Goal: Communication & Community: Answer question/provide support

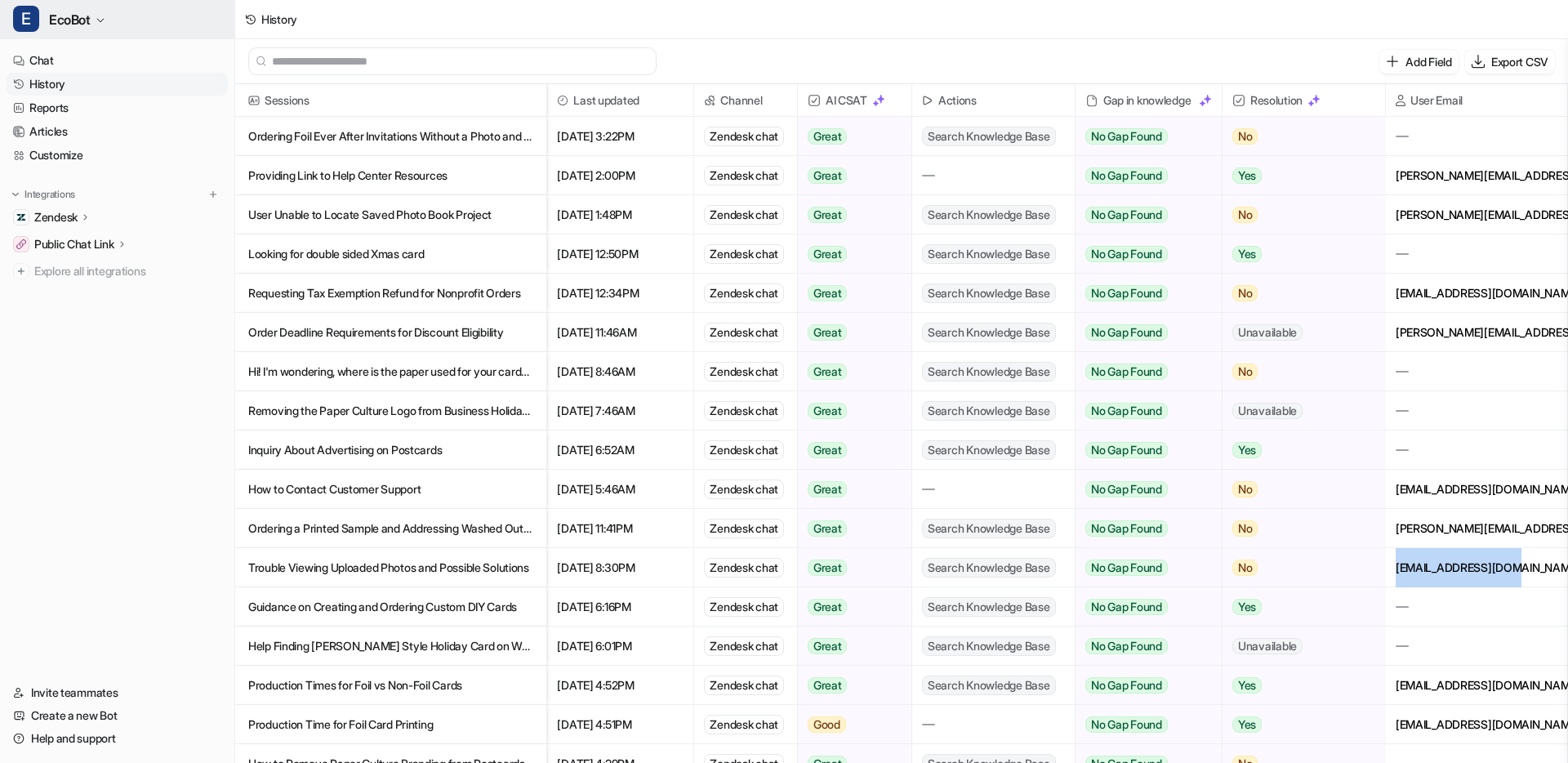
click at [80, 32] on button "E EcoBot" at bounding box center [117, 20] width 234 height 39
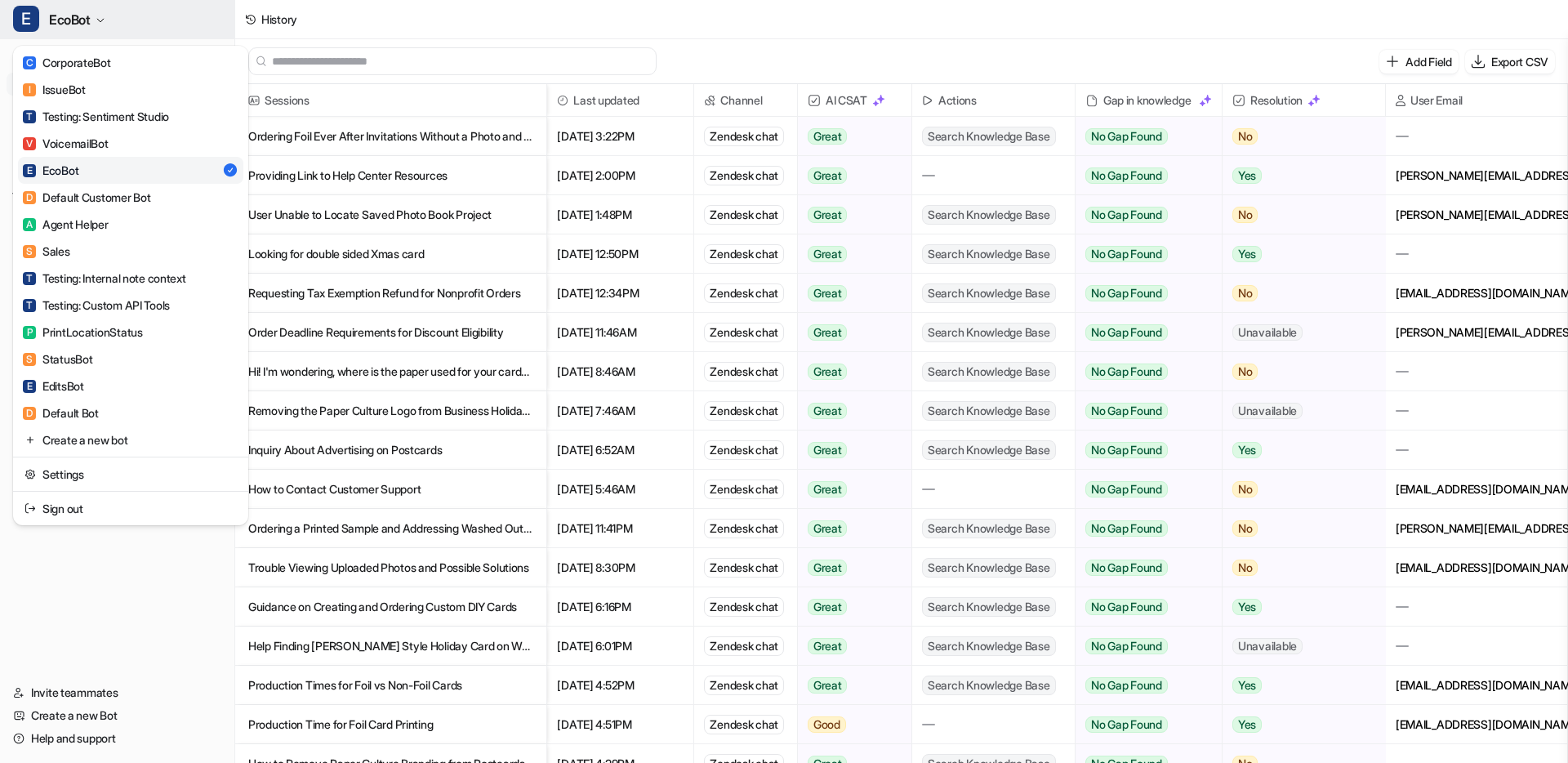
click at [81, 24] on span "EcoBot" at bounding box center [70, 20] width 42 height 23
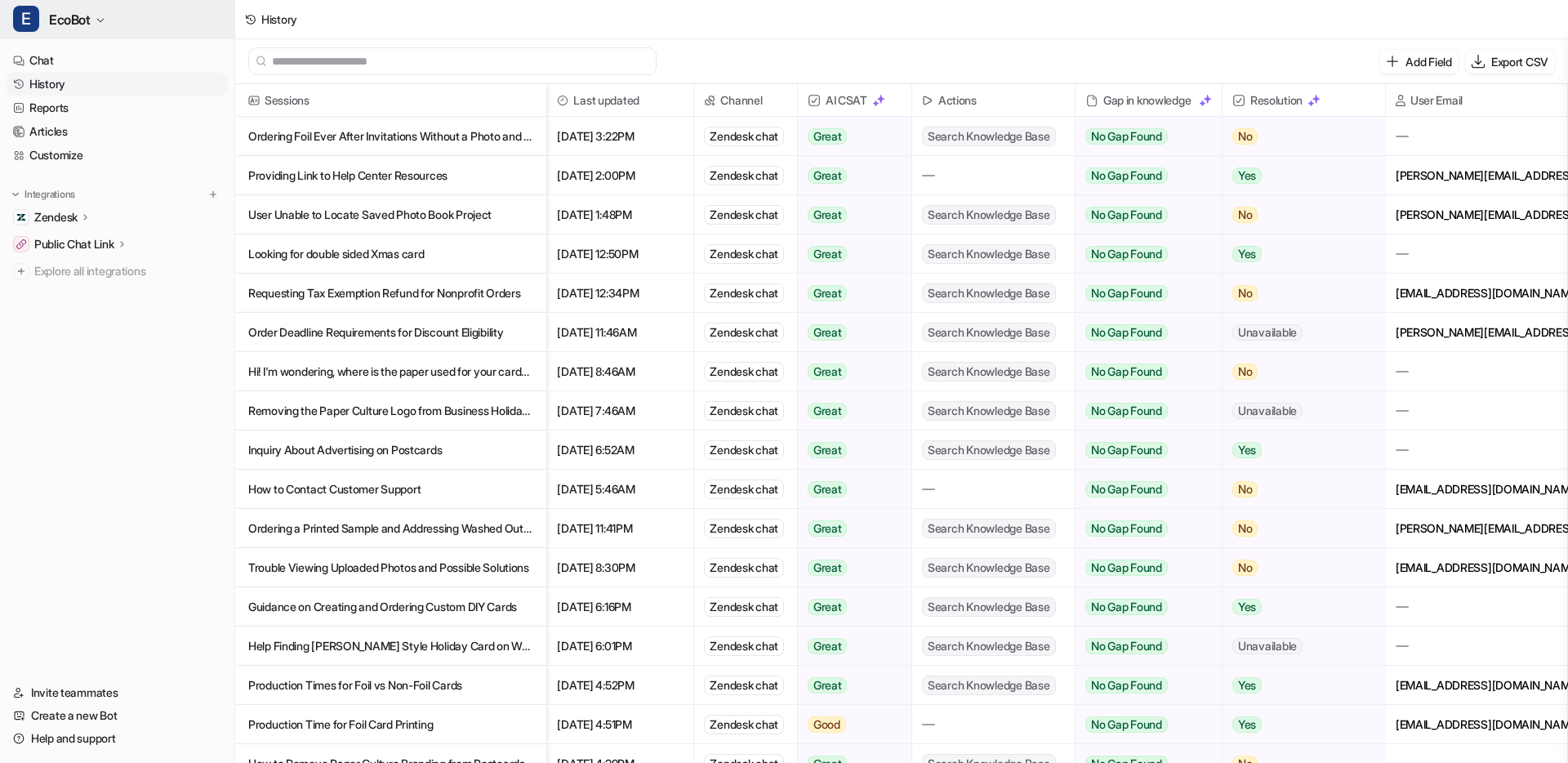
click at [81, 24] on span "EcoBot" at bounding box center [70, 20] width 42 height 23
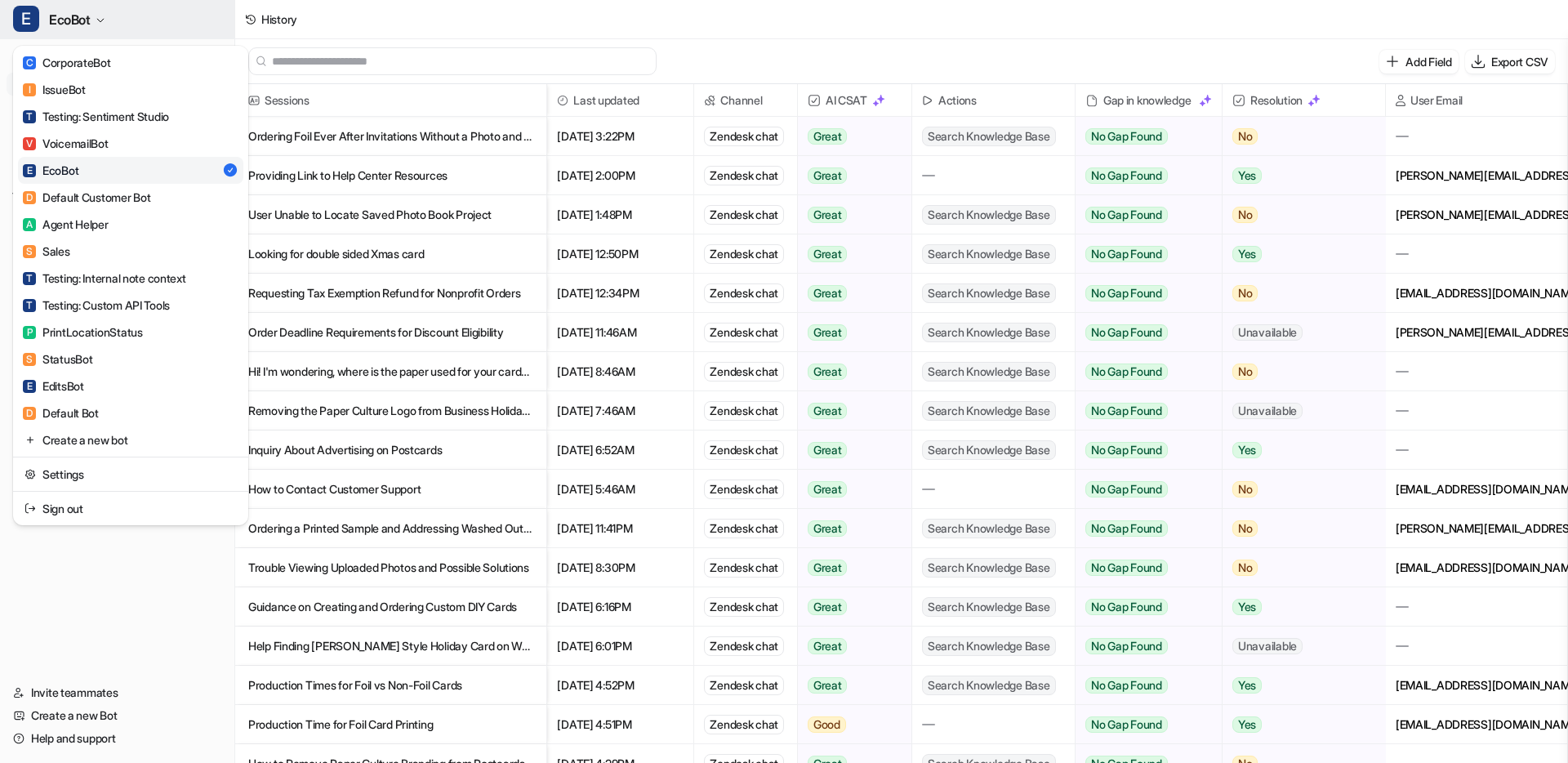
click at [81, 24] on span "EcoBot" at bounding box center [70, 20] width 42 height 23
click at [77, 228] on div "A Agent Helper" at bounding box center [66, 224] width 86 height 17
